Goal: Task Accomplishment & Management: Manage account settings

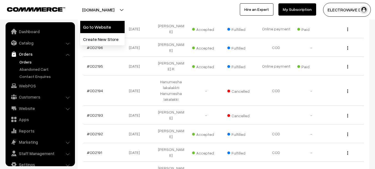
scroll to position [9, 0]
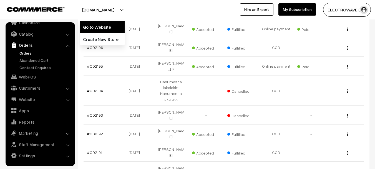
click at [106, 28] on link "Go to Website" at bounding box center [102, 27] width 44 height 12
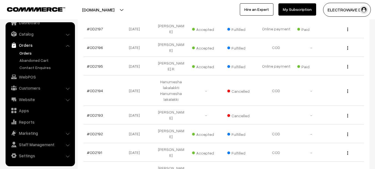
click at [29, 39] on ul "Dashboard Catalog" at bounding box center [40, 94] width 69 height 144
click at [30, 37] on link "Catalog" at bounding box center [40, 34] width 66 height 10
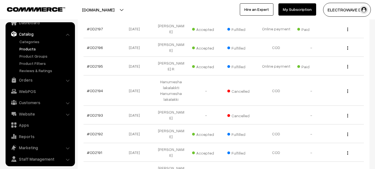
click at [28, 51] on link "Products" at bounding box center [45, 49] width 55 height 6
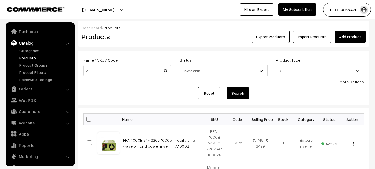
scroll to position [16, 0]
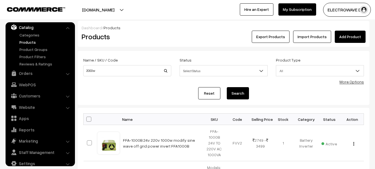
type input "2000w"
click at [227, 87] on button "Search" at bounding box center [238, 93] width 22 height 12
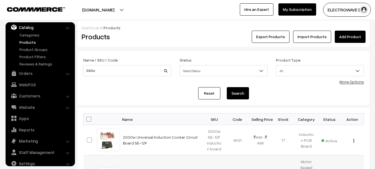
scroll to position [111, 0]
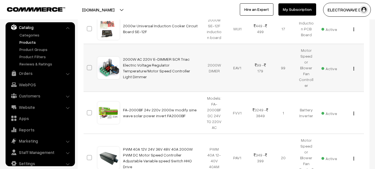
click at [356, 65] on div "View Edit Delete" at bounding box center [352, 68] width 16 height 6
click at [355, 65] on div "View Edit Delete" at bounding box center [352, 68] width 16 height 6
click at [354, 66] on button "button" at bounding box center [353, 68] width 1 height 4
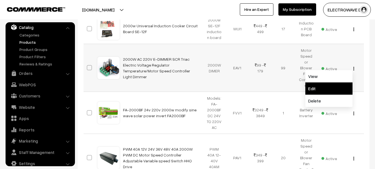
click at [327, 82] on link "Edit" at bounding box center [328, 88] width 47 height 12
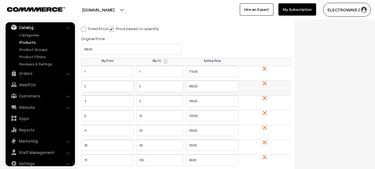
scroll to position [556, 0]
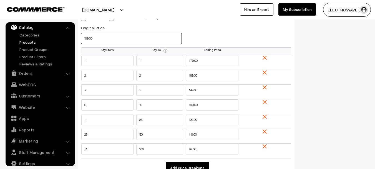
drag, startPoint x: 89, startPoint y: 42, endPoint x: 82, endPoint y: 44, distance: 7.1
click at [82, 44] on div "Original Price 199.00" at bounding box center [131, 35] width 109 height 23
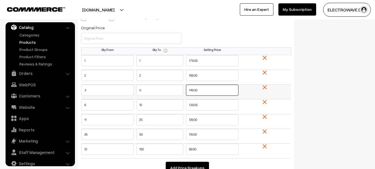
drag, startPoint x: 202, startPoint y: 91, endPoint x: 181, endPoint y: 91, distance: 20.3
click at [181, 91] on tr "3 5 149.00" at bounding box center [186, 91] width 210 height 15
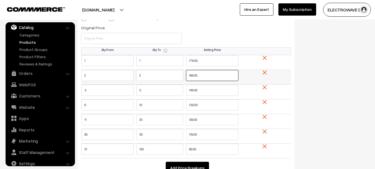
drag, startPoint x: 205, startPoint y: 76, endPoint x: 170, endPoint y: 75, distance: 34.4
click at [170, 75] on tr "2 2 169.00" at bounding box center [186, 77] width 210 height 15
type input "160"
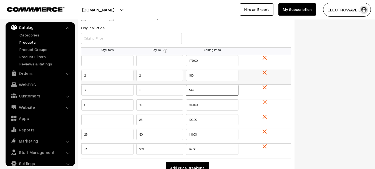
type input "149"
type input "125"
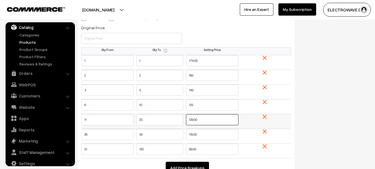
drag, startPoint x: 178, startPoint y: 118, endPoint x: 173, endPoint y: 118, distance: 5.3
click at [173, 118] on tr "11 25 129.00" at bounding box center [186, 121] width 210 height 15
type input "110"
type input "99"
type input "7"
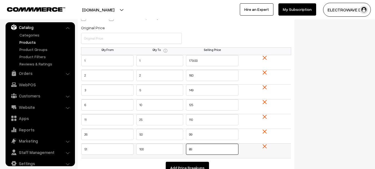
type input "89"
click at [120, 148] on tr "51 100 89" at bounding box center [186, 150] width 210 height 15
drag, startPoint x: 155, startPoint y: 157, endPoint x: 141, endPoint y: 155, distance: 13.9
click at [141, 155] on td "100" at bounding box center [160, 150] width 52 height 15
drag, startPoint x: 150, startPoint y: 151, endPoint x: 169, endPoint y: 145, distance: 19.9
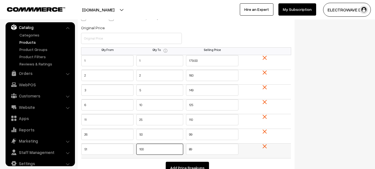
click at [125, 151] on tr "51 100 89" at bounding box center [186, 150] width 210 height 15
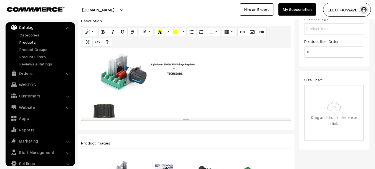
scroll to position [0, 0]
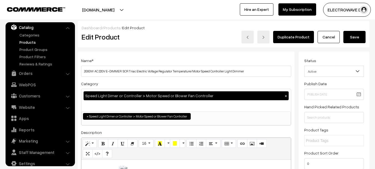
click at [354, 34] on button "Save" at bounding box center [354, 37] width 22 height 12
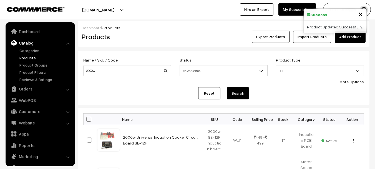
scroll to position [16, 0]
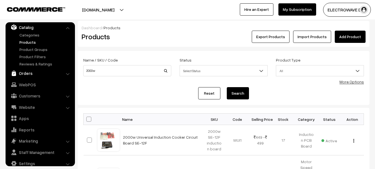
click at [29, 71] on link "Orders" at bounding box center [40, 73] width 66 height 10
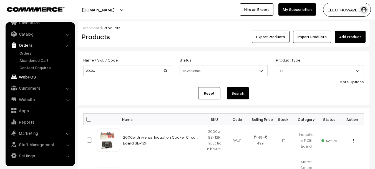
scroll to position [9, 0]
click at [25, 52] on link "Orders" at bounding box center [45, 53] width 55 height 6
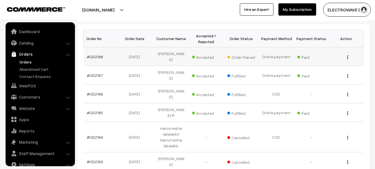
scroll to position [9, 0]
